Goal: Information Seeking & Learning: Compare options

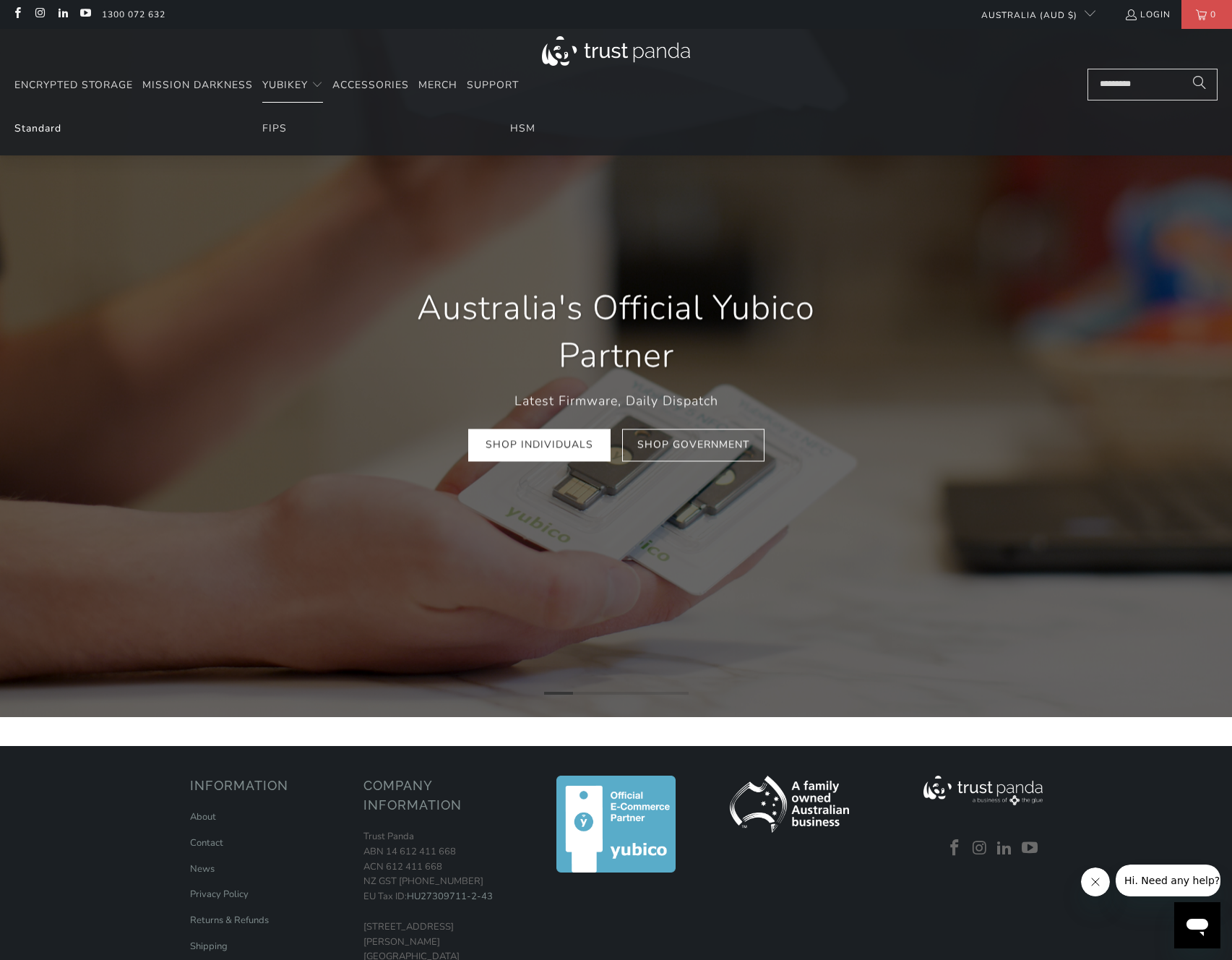
click at [32, 129] on link "Standard" at bounding box center [38, 129] width 47 height 14
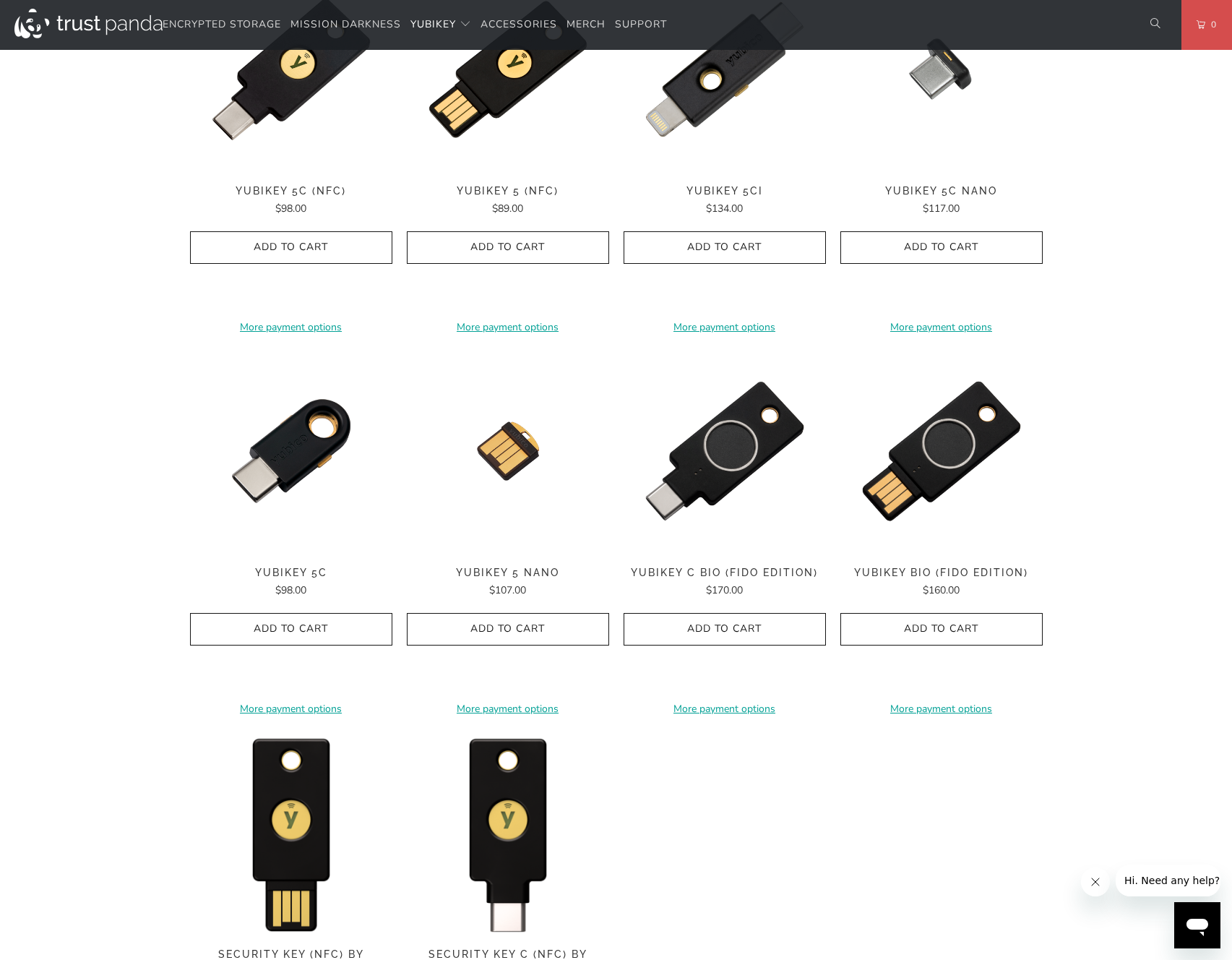
scroll to position [813, 0]
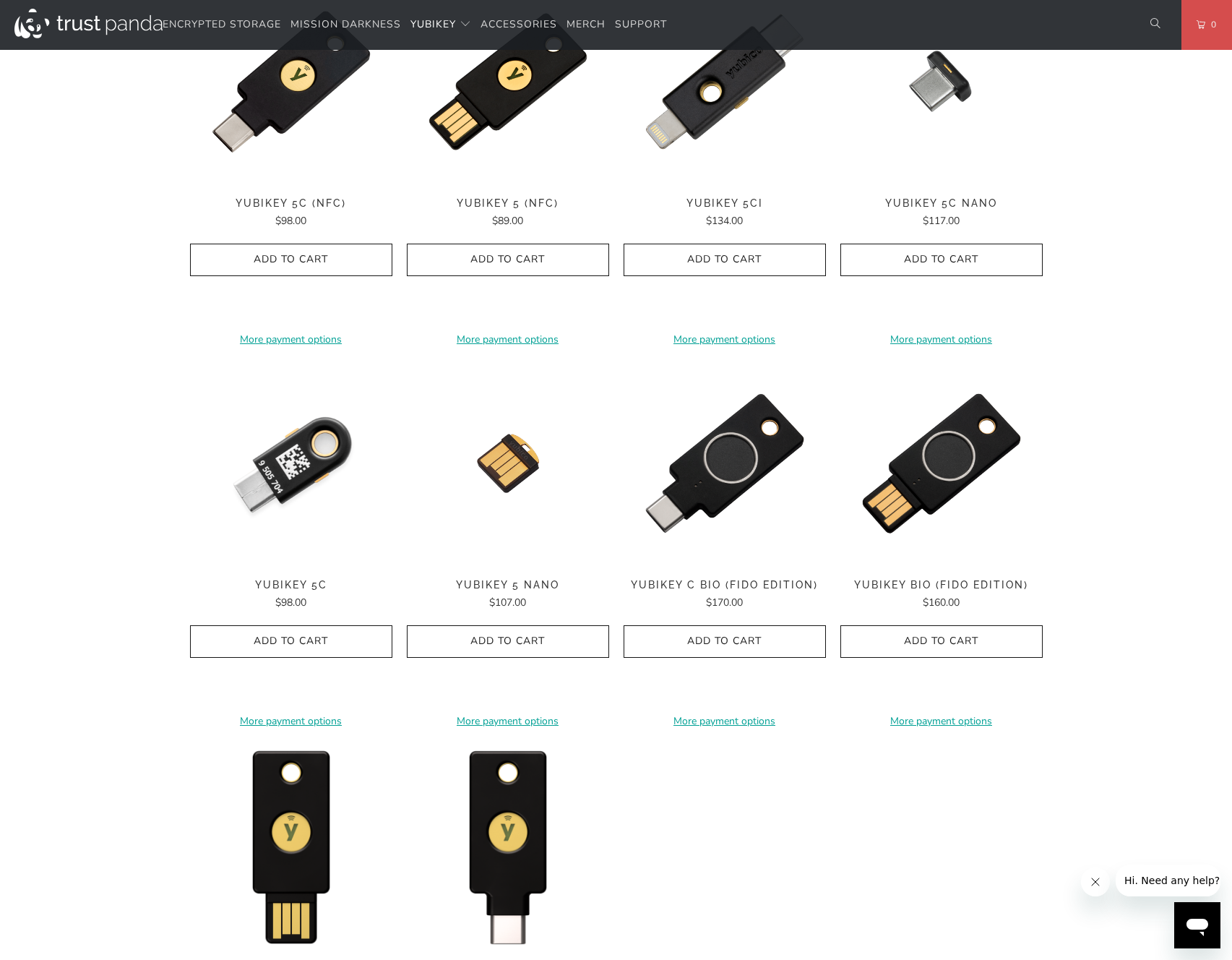
click at [311, 460] on img at bounding box center [291, 463] width 203 height 203
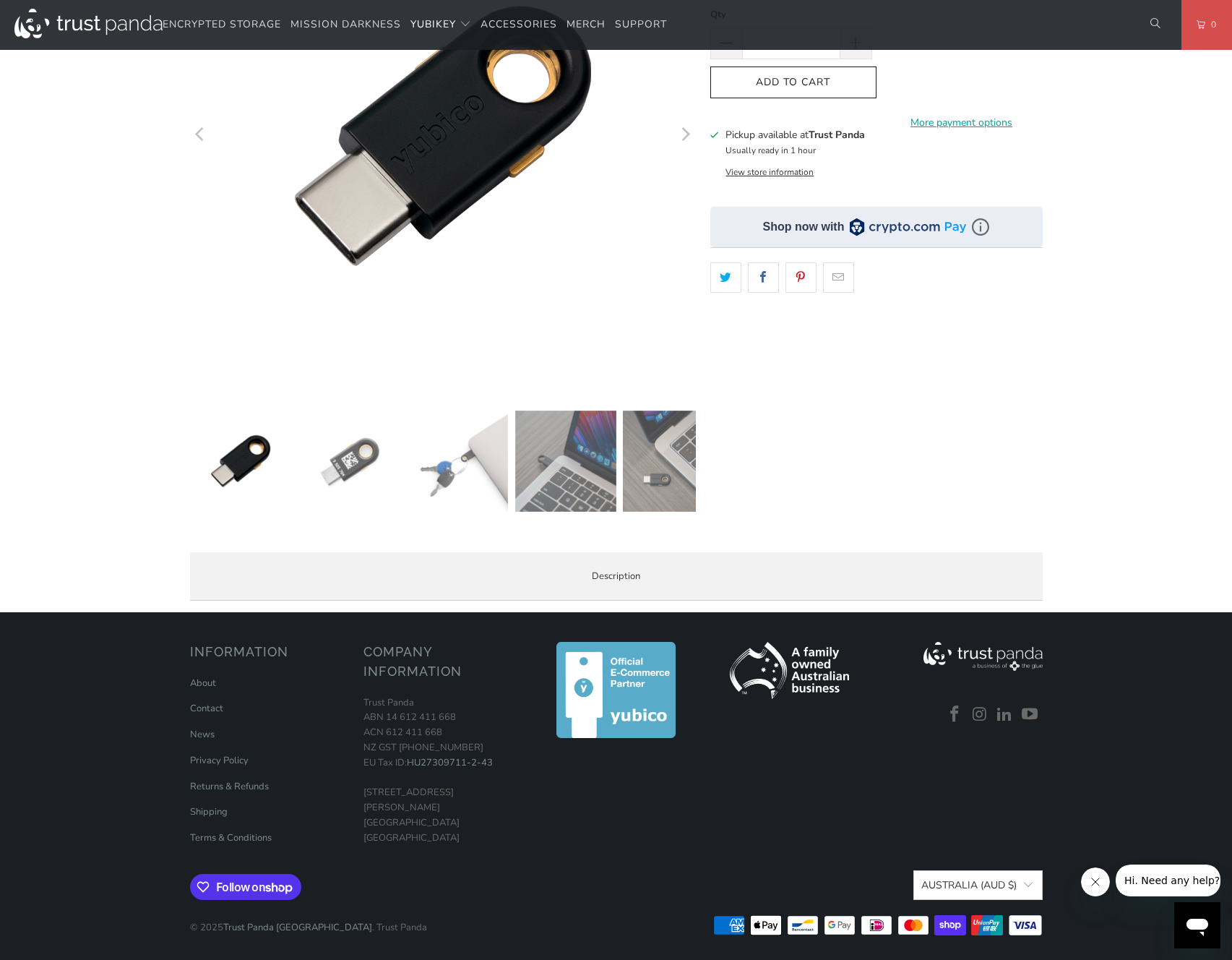
scroll to position [397, 0]
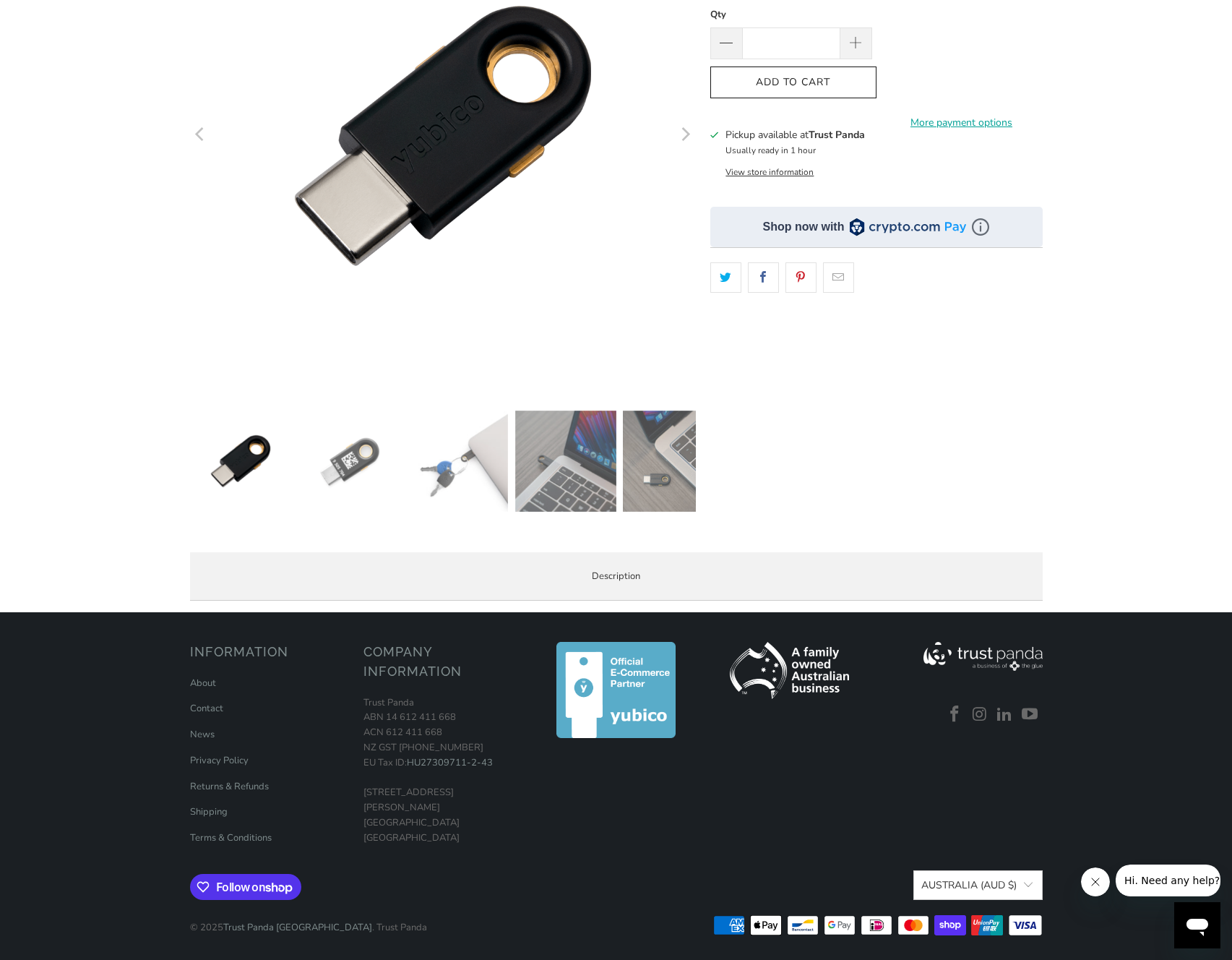
click at [0, 0] on span "Specifications" at bounding box center [0, 0] width 0 height 0
click at [0, 0] on span "Enterprise and Government" at bounding box center [0, 0] width 0 height 0
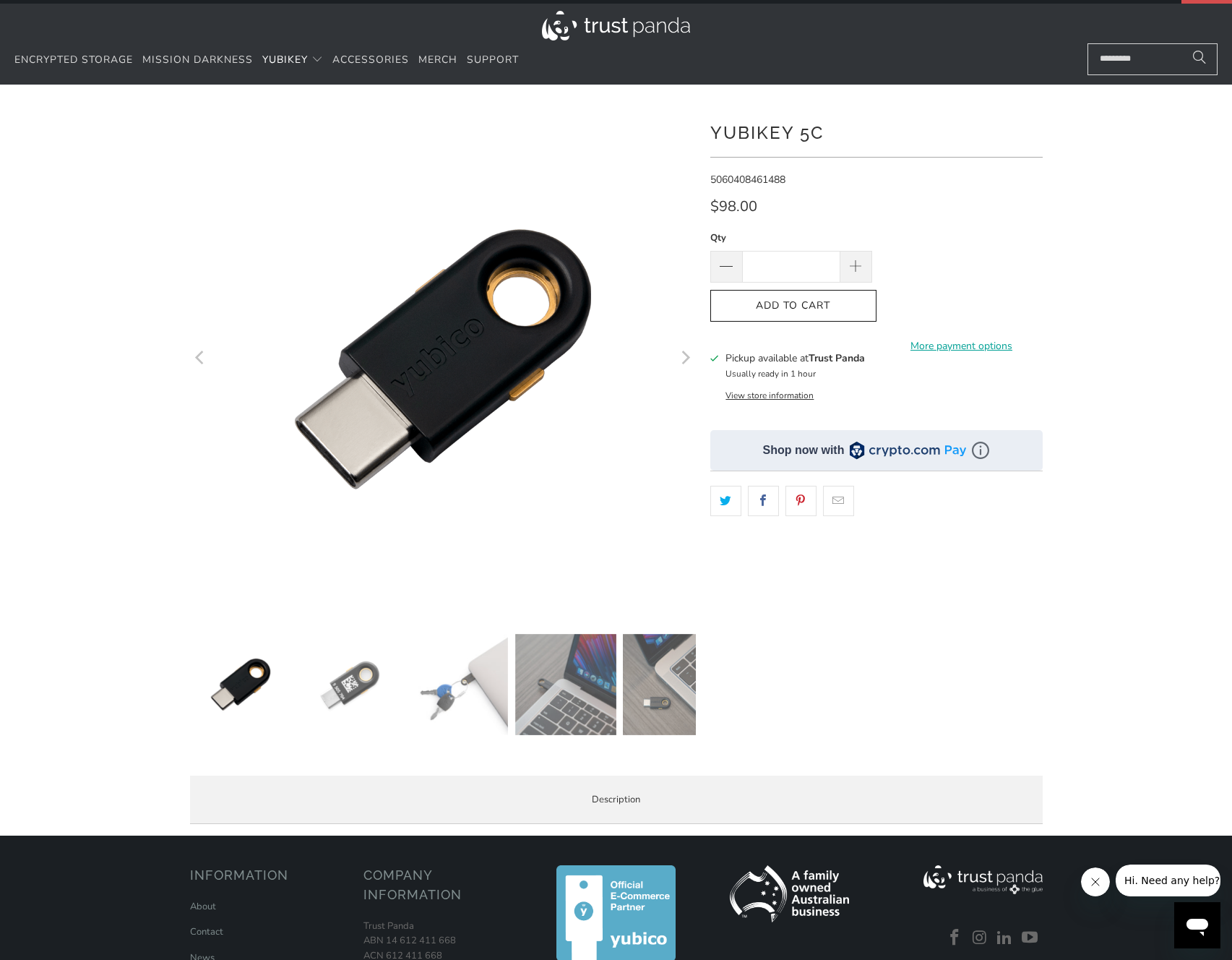
scroll to position [0, 0]
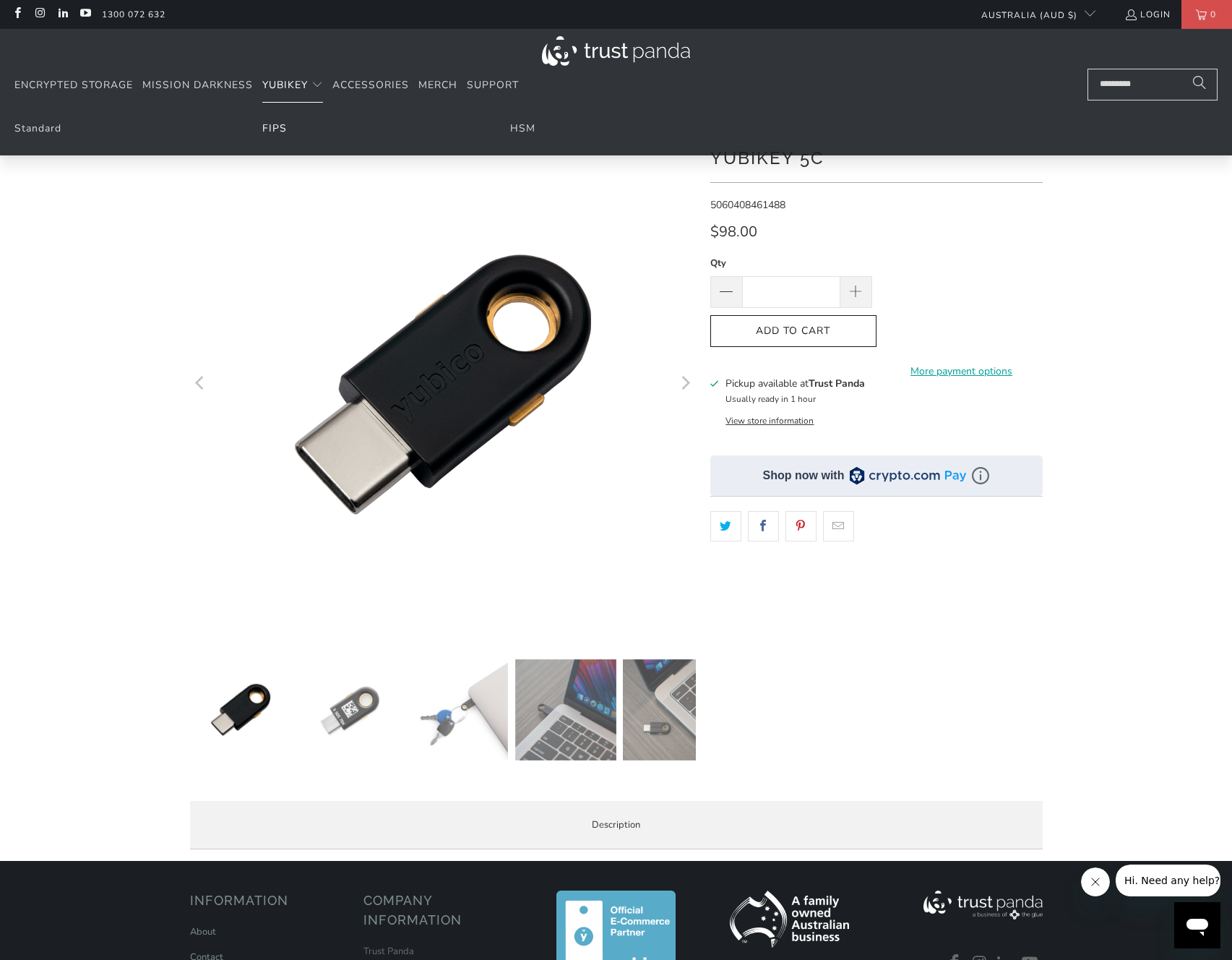
click at [279, 130] on link "FIPS" at bounding box center [274, 129] width 25 height 14
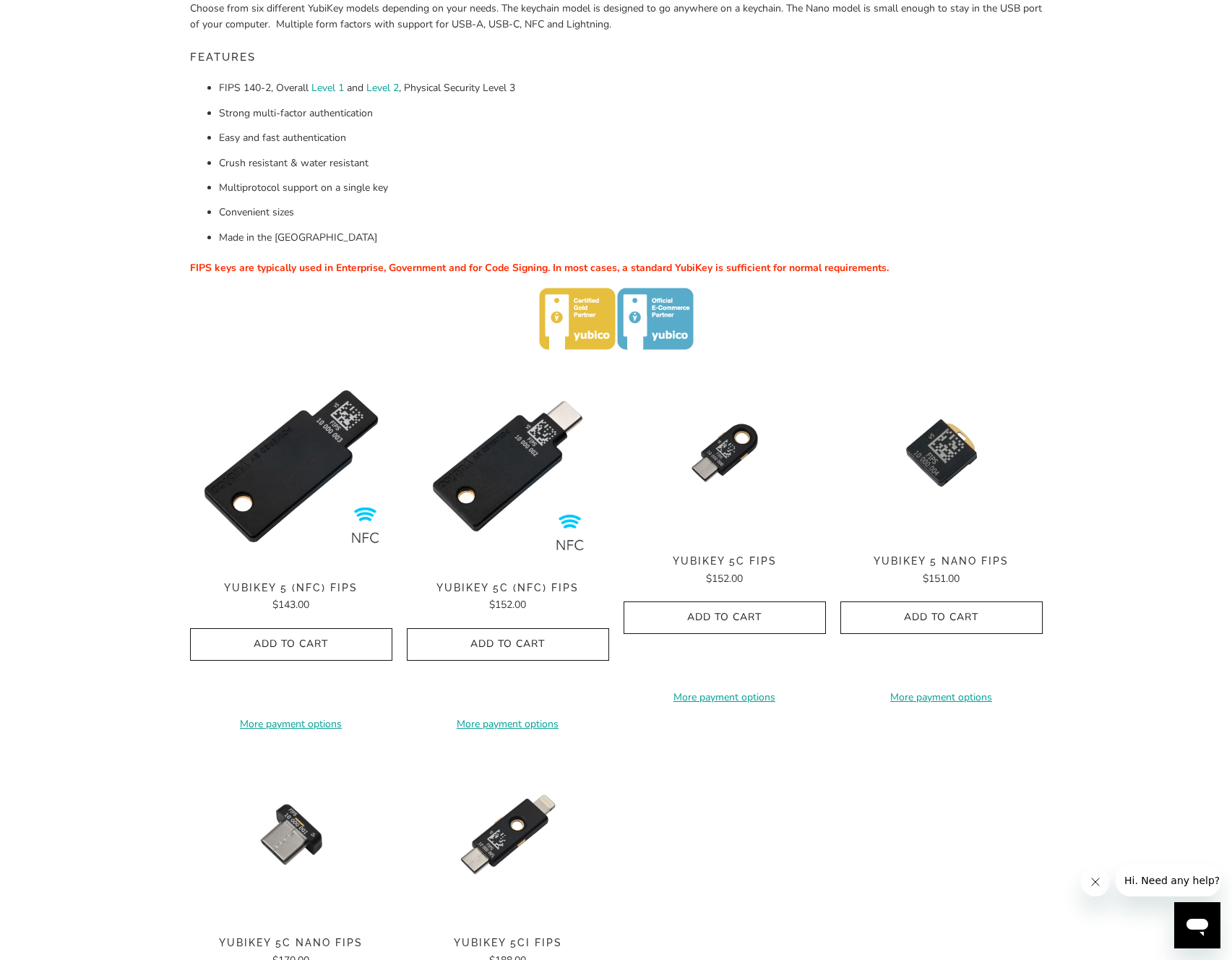
scroll to position [187, 0]
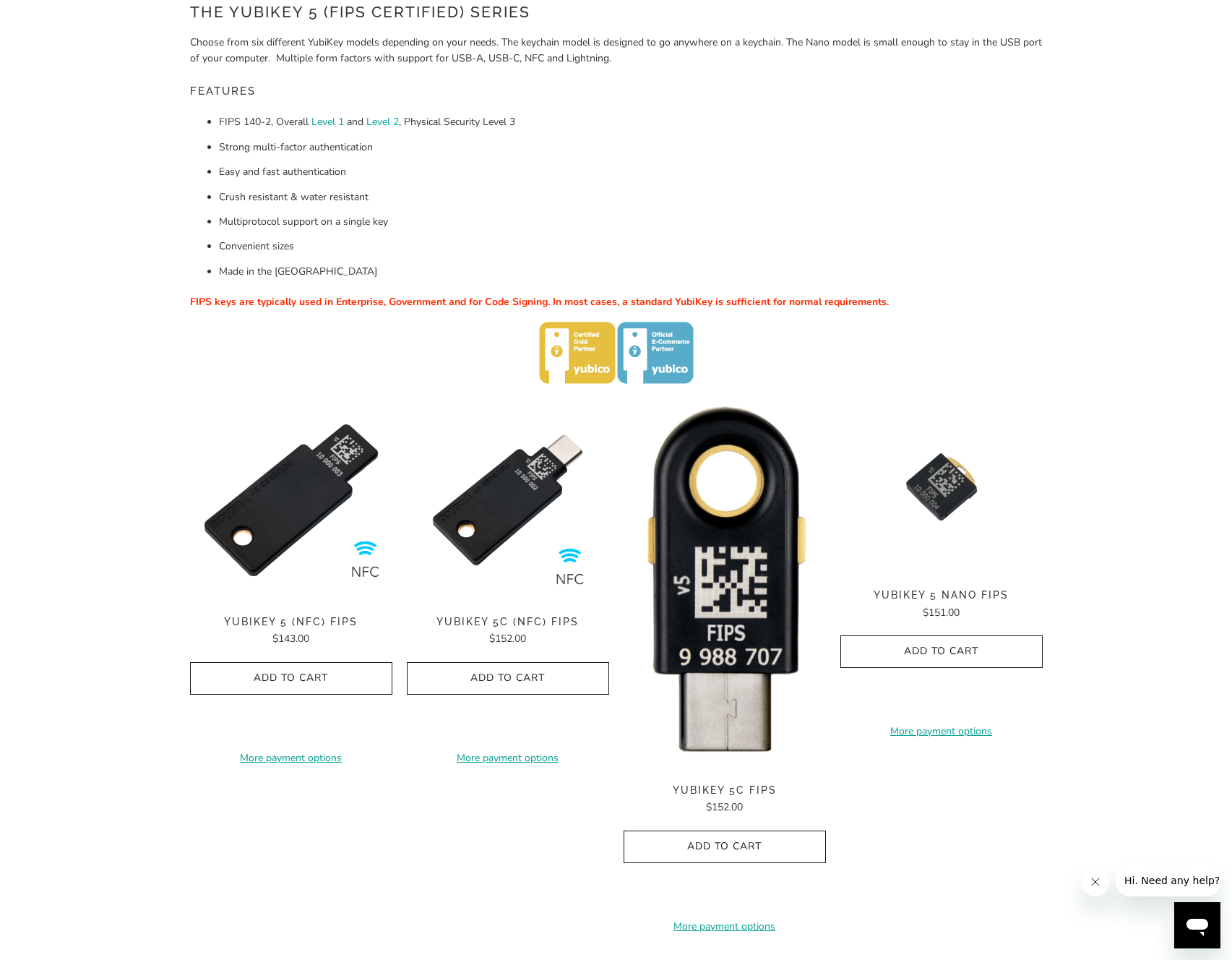
click at [740, 506] on img at bounding box center [725, 584] width 203 height 371
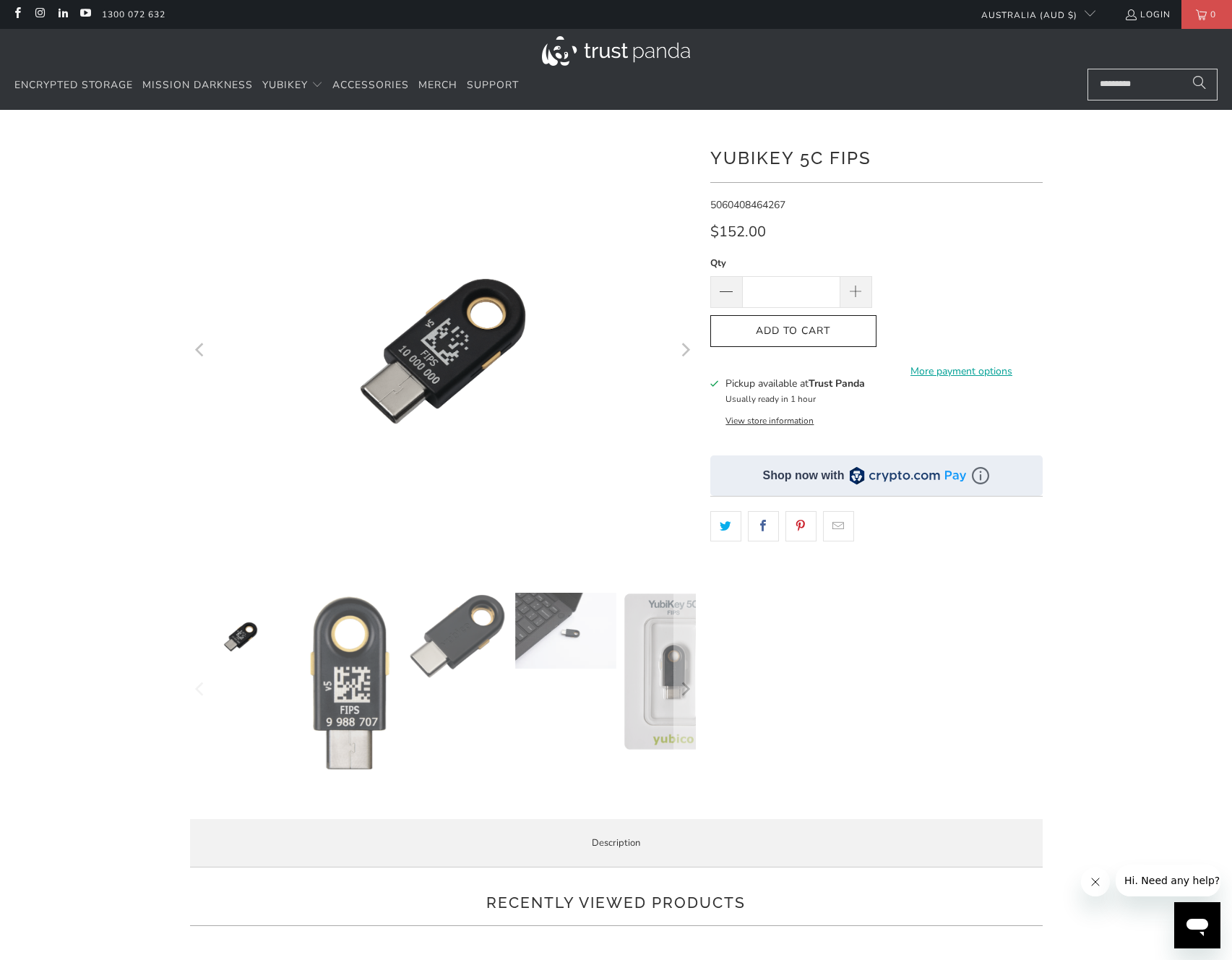
click at [797, 415] on button "View store information" at bounding box center [769, 420] width 88 height 11
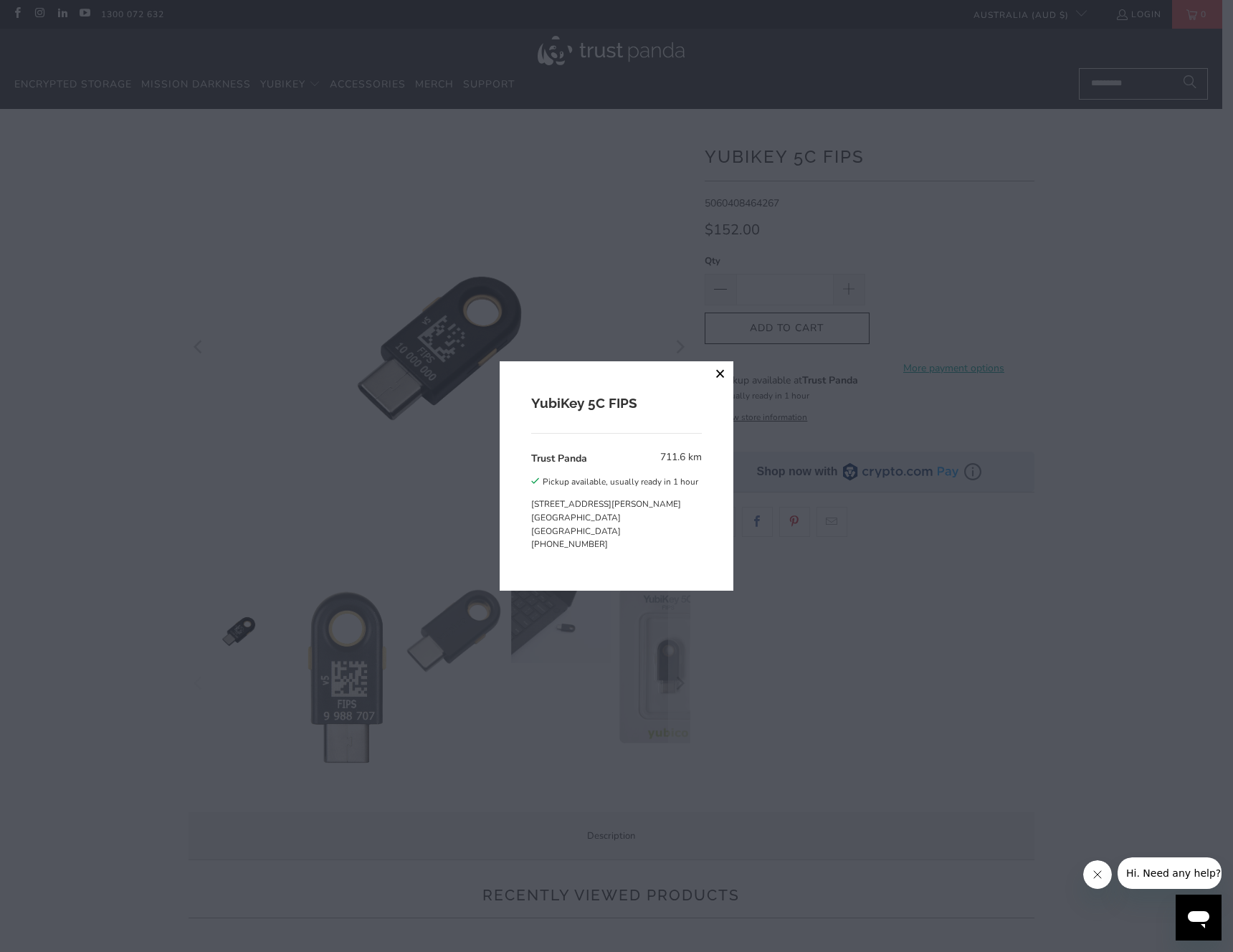
click at [719, 371] on button "close" at bounding box center [720, 374] width 25 height 25
